Goal: Task Accomplishment & Management: Complete application form

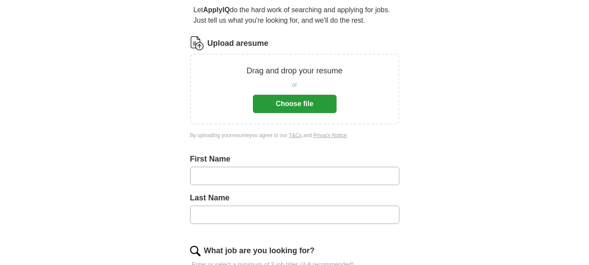
scroll to position [87, 0]
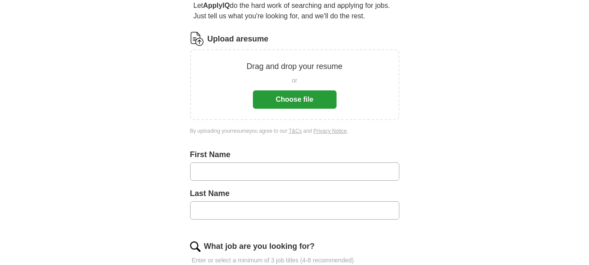
click at [313, 98] on button "Choose file" at bounding box center [295, 99] width 84 height 18
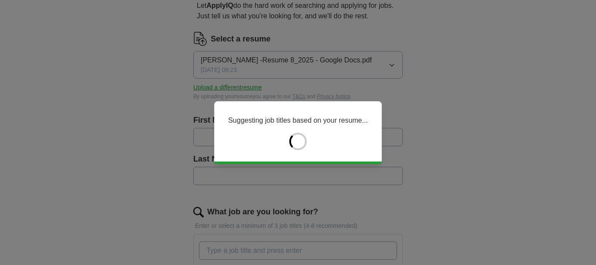
type input "****"
type input "*****"
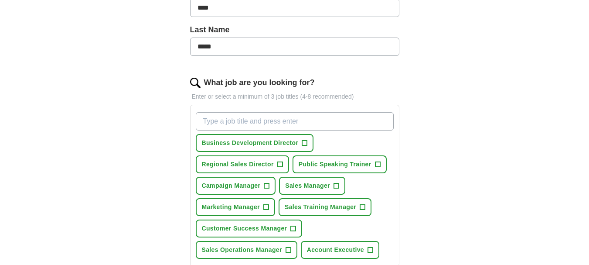
scroll to position [218, 0]
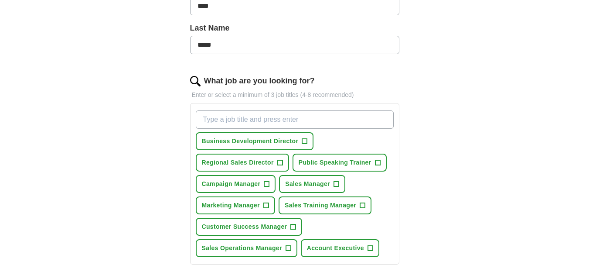
click at [321, 121] on input "What job are you looking for?" at bounding box center [295, 119] width 198 height 18
click at [303, 141] on span "+" at bounding box center [304, 141] width 5 height 7
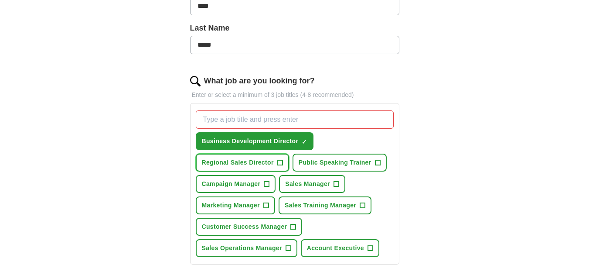
click at [283, 161] on button "Regional Sales Director +" at bounding box center [242, 163] width 93 height 18
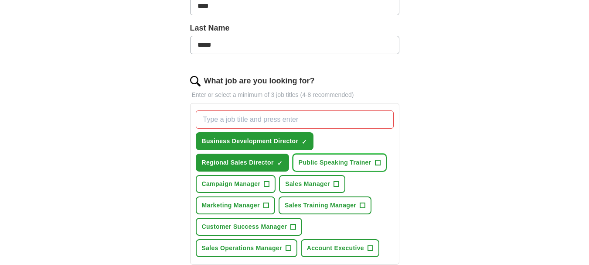
drag, startPoint x: 377, startPoint y: 163, endPoint x: 370, endPoint y: 167, distance: 8.0
click at [377, 164] on span "+" at bounding box center [377, 162] width 5 height 7
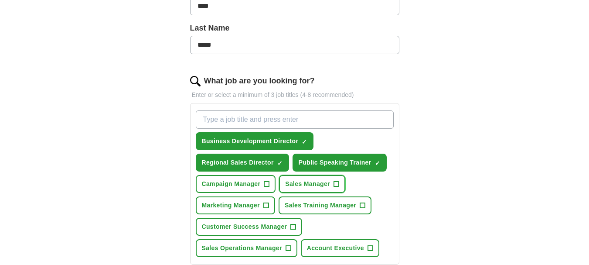
click at [335, 184] on span "+" at bounding box center [336, 184] width 5 height 7
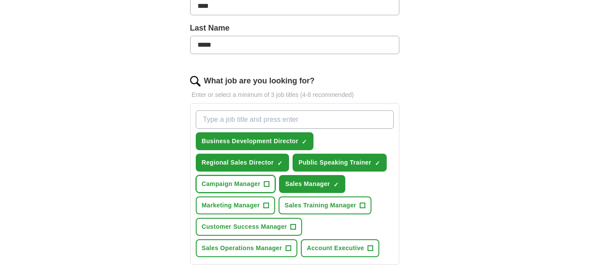
click at [263, 185] on button "Campaign Manager +" at bounding box center [236, 184] width 80 height 18
drag, startPoint x: 362, startPoint y: 204, endPoint x: 351, endPoint y: 203, distance: 10.5
click at [362, 204] on span "+" at bounding box center [362, 205] width 5 height 7
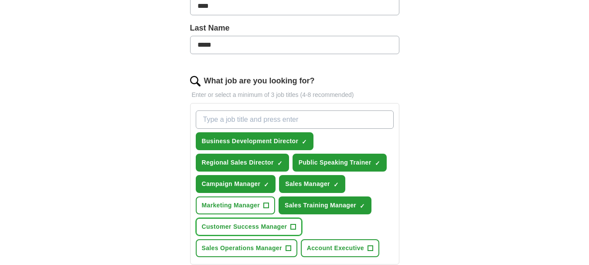
click at [299, 229] on button "Customer Success Manager +" at bounding box center [249, 227] width 107 height 18
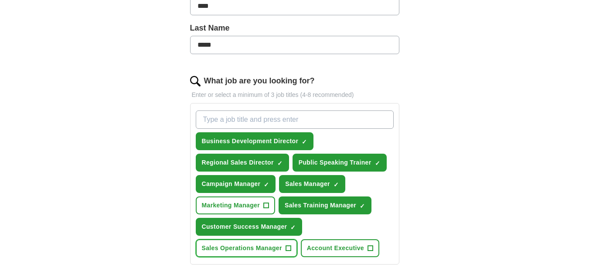
click at [286, 249] on span "+" at bounding box center [288, 248] width 5 height 7
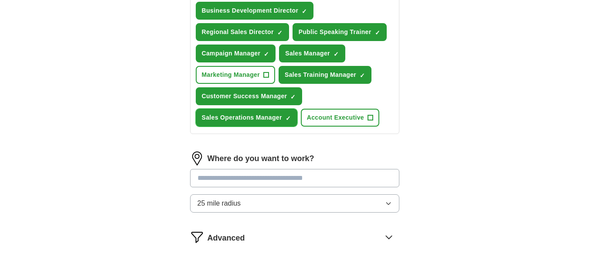
scroll to position [349, 0]
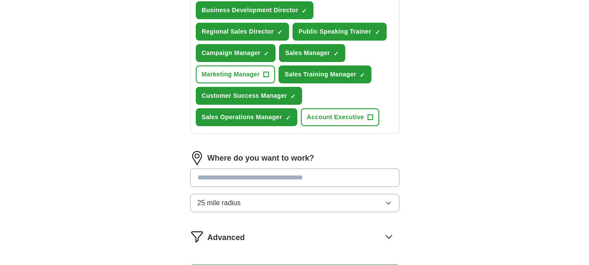
click at [276, 175] on input at bounding box center [294, 177] width 209 height 18
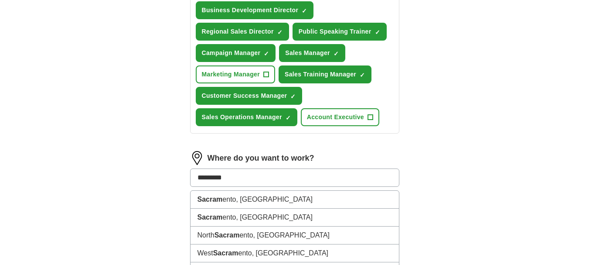
type input "**********"
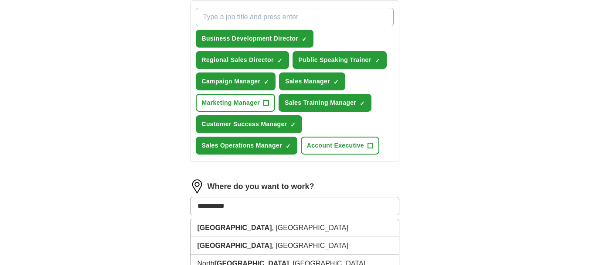
scroll to position [305, 0]
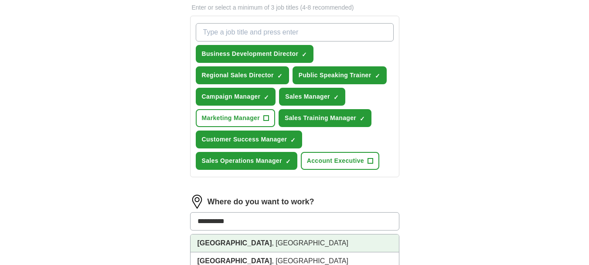
click at [220, 244] on strong "[GEOGRAPHIC_DATA]" at bounding box center [235, 242] width 75 height 7
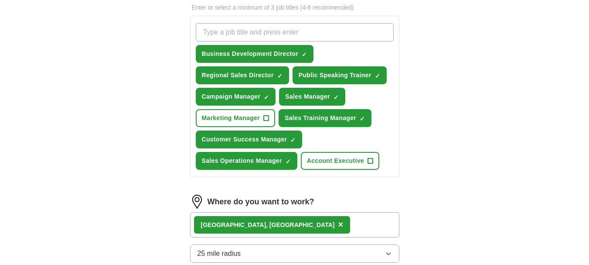
click at [438, 180] on div "ApplyIQ Let ApplyIQ do the hard work of searching and applying for jobs. Just t…" at bounding box center [295, 38] width 558 height 635
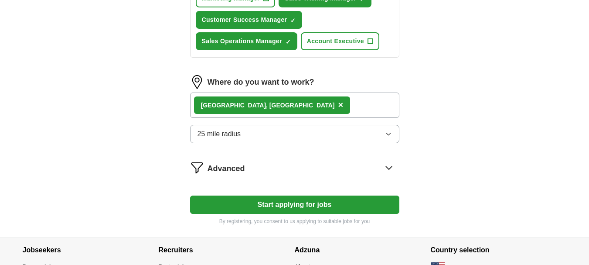
scroll to position [436, 0]
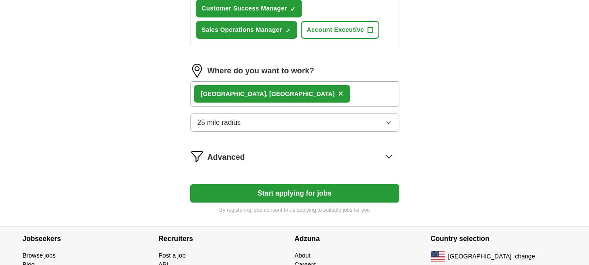
click at [319, 194] on button "Start applying for jobs" at bounding box center [294, 193] width 209 height 18
select select "**"
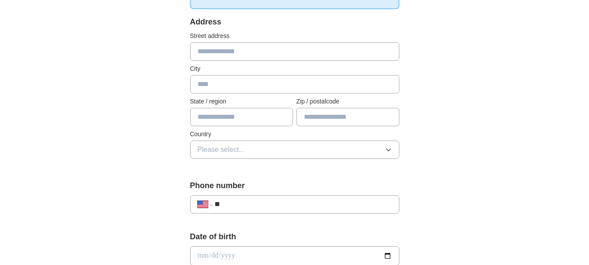
scroll to position [0, 0]
